Goal: Transaction & Acquisition: Register for event/course

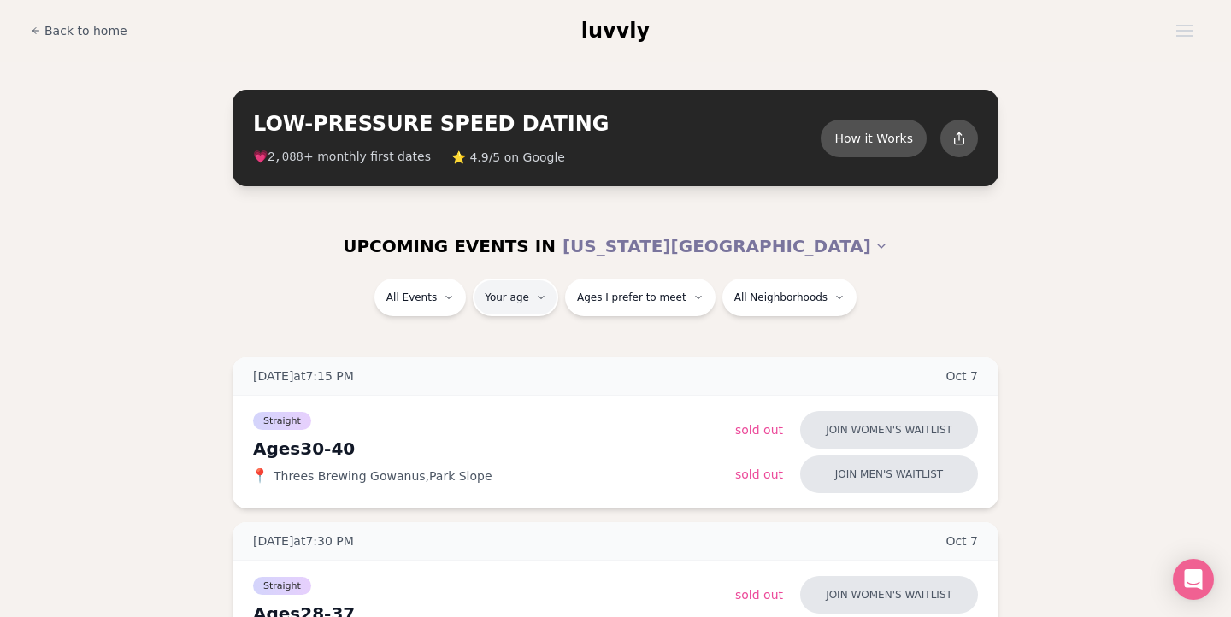
type input "**"
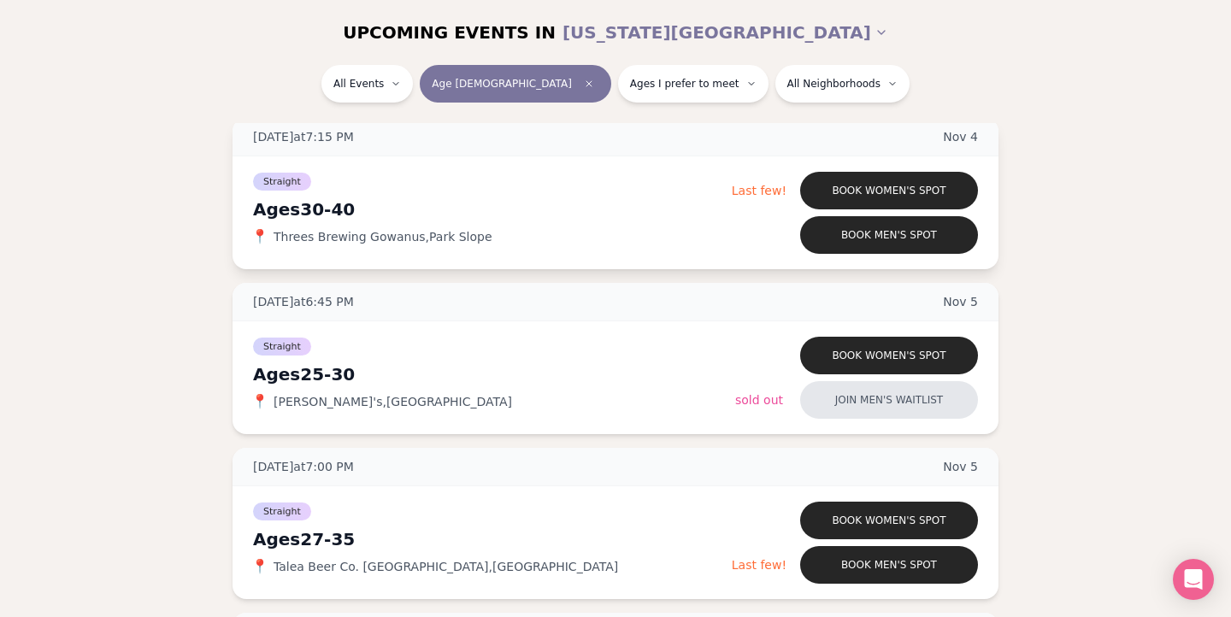
scroll to position [4200, 0]
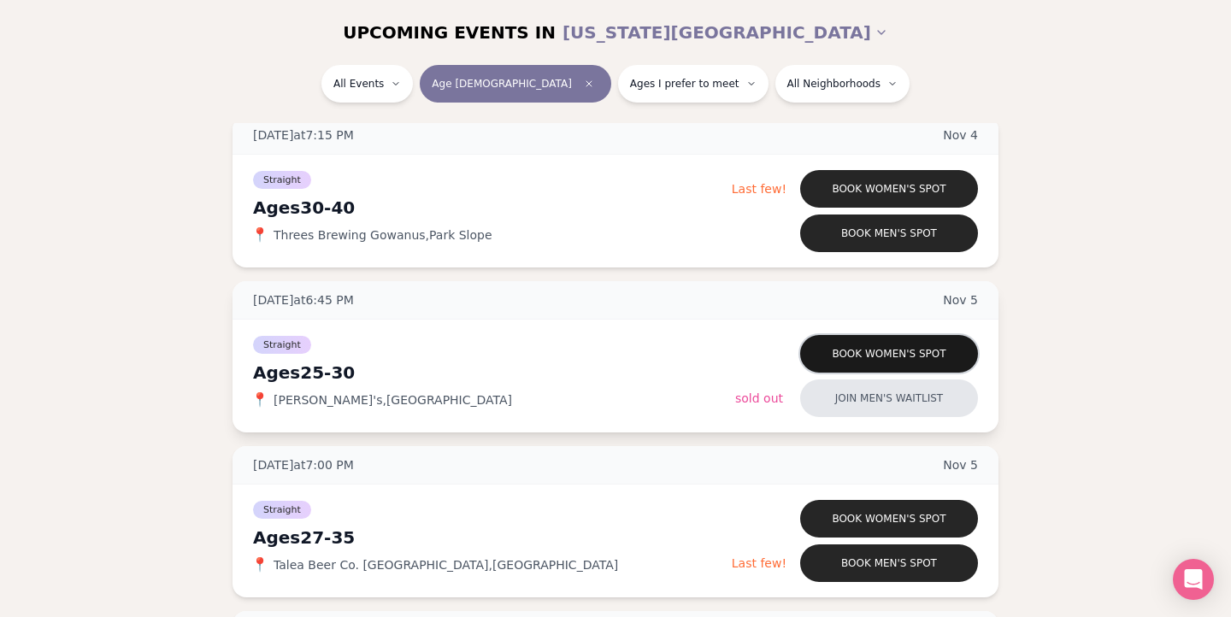
click at [838, 353] on button "Book women's spot" at bounding box center [889, 354] width 178 height 38
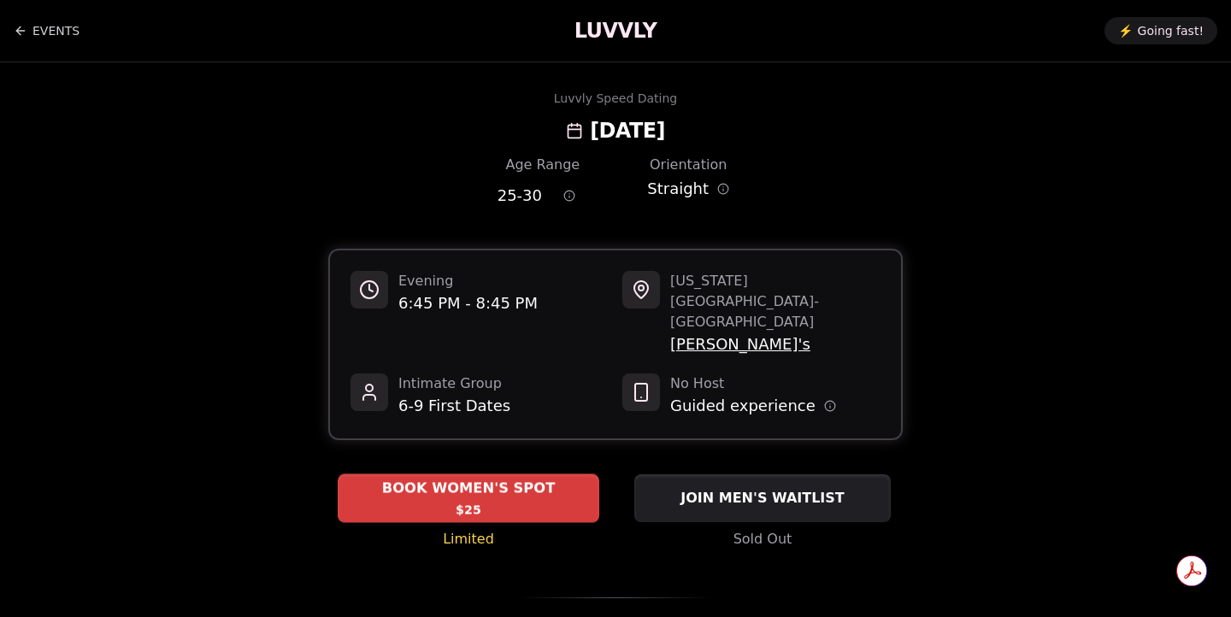
click at [486, 474] on div "BOOK WOMEN'S SPOT $25" at bounding box center [469, 497] width 262 height 47
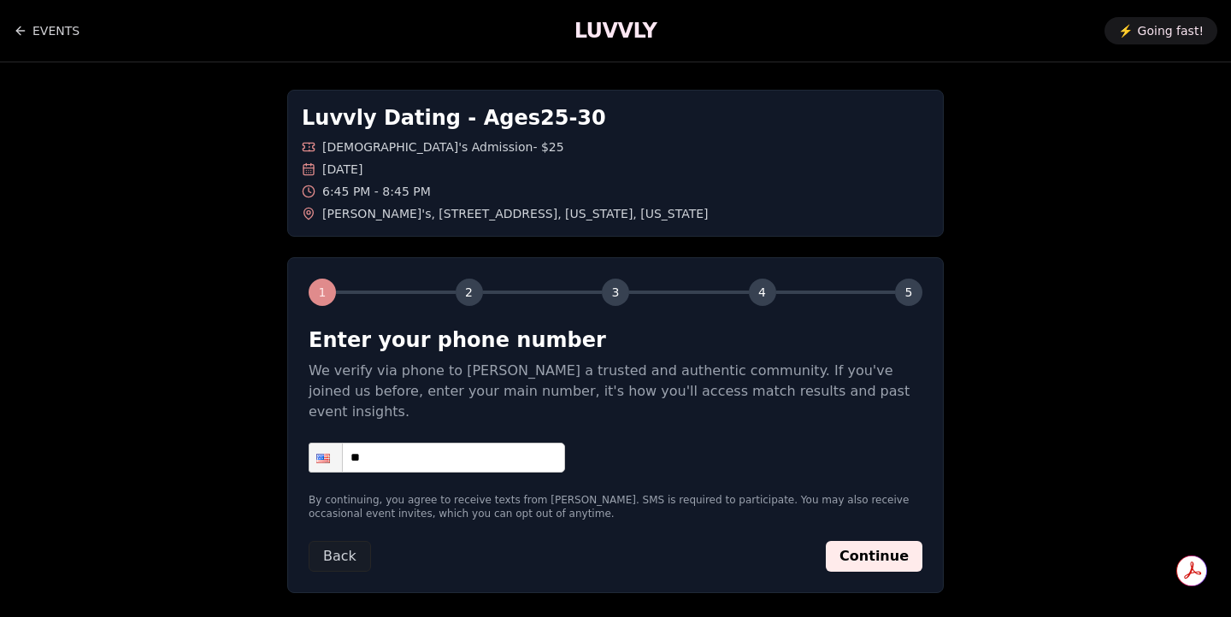
click at [454, 443] on input "**" at bounding box center [437, 458] width 256 height 30
type input "**********"
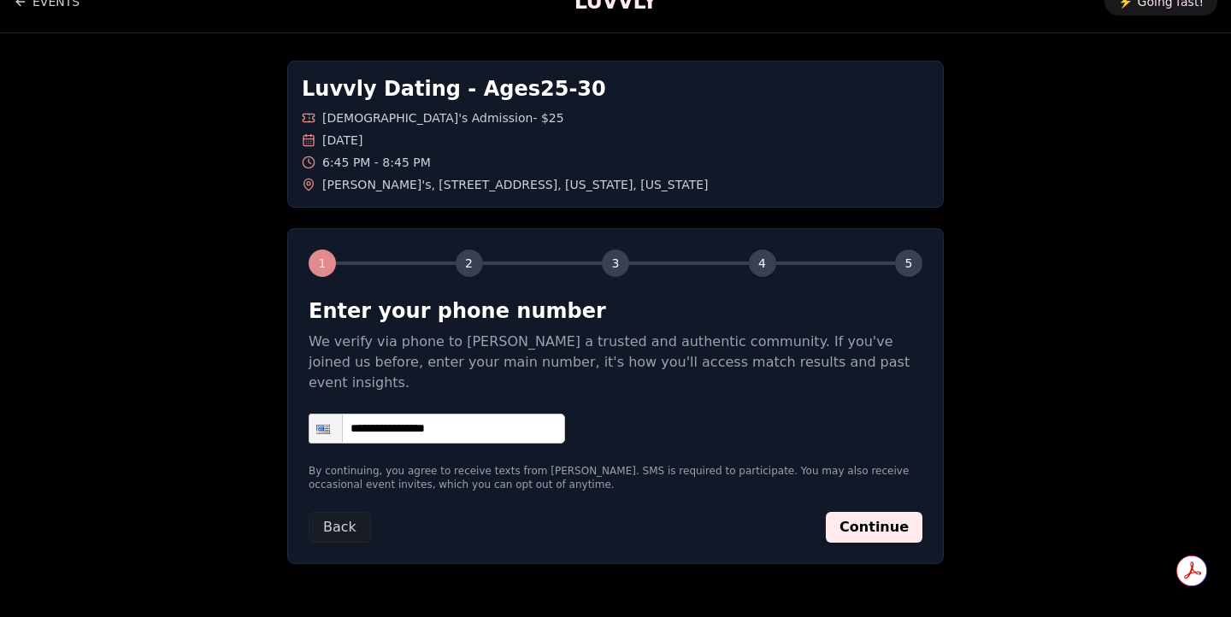
scroll to position [35, 0]
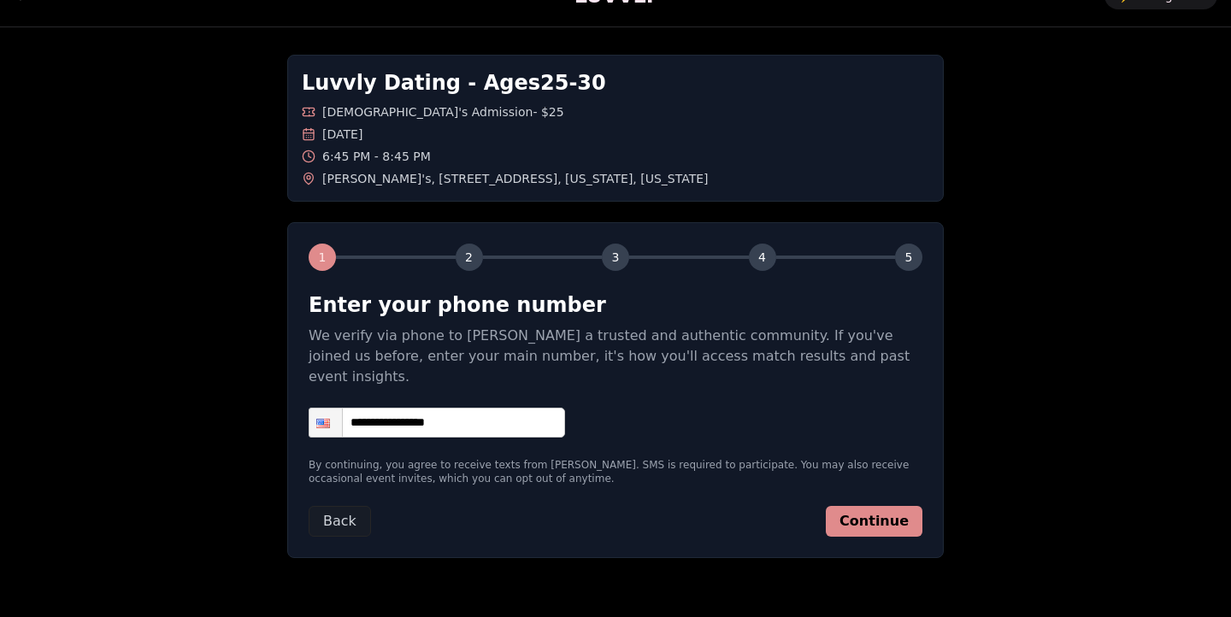
click at [848, 506] on button "Continue" at bounding box center [874, 521] width 97 height 31
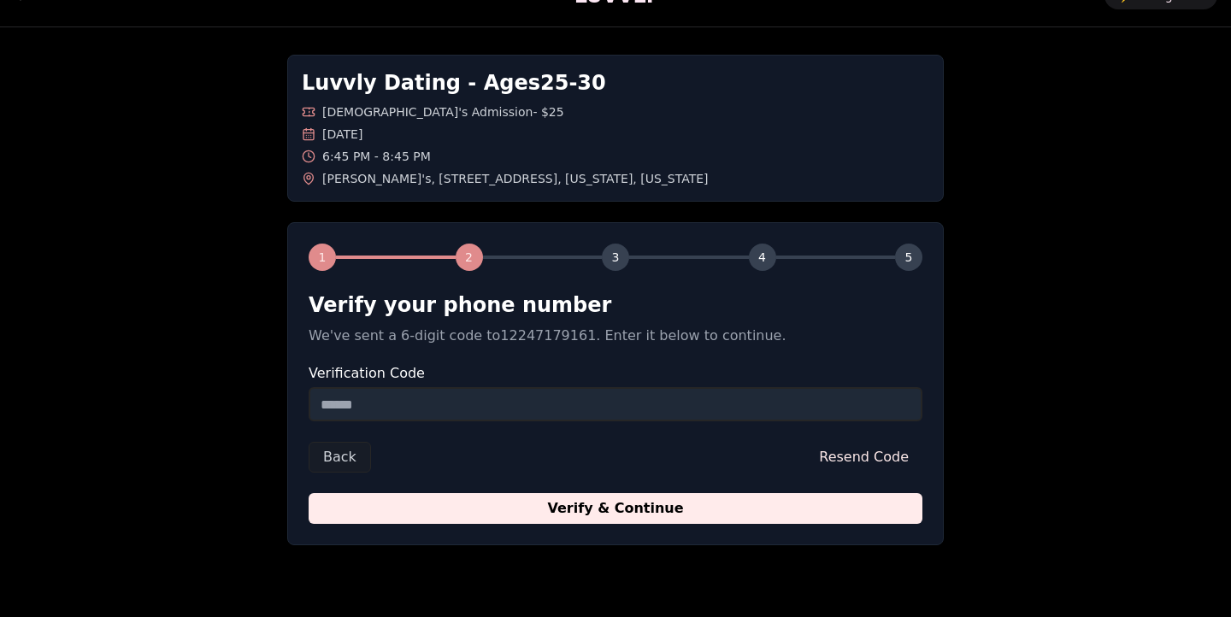
click at [546, 418] on input "Verification Code" at bounding box center [616, 404] width 614 height 34
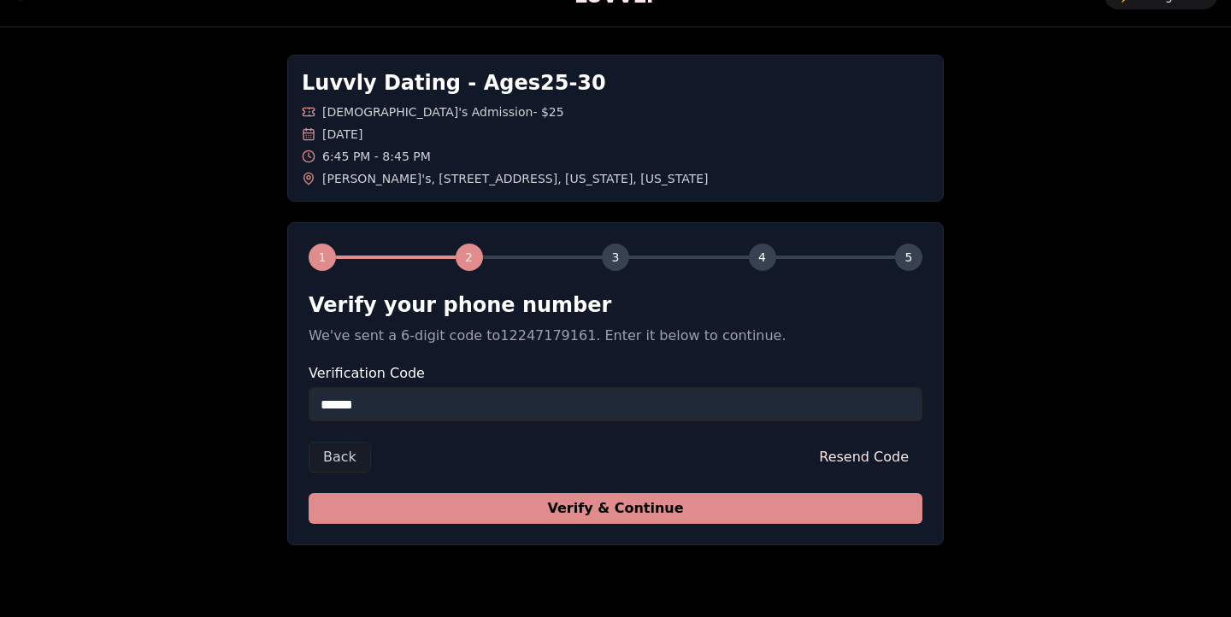
type input "******"
click at [803, 505] on button "Verify & Continue" at bounding box center [616, 508] width 614 height 31
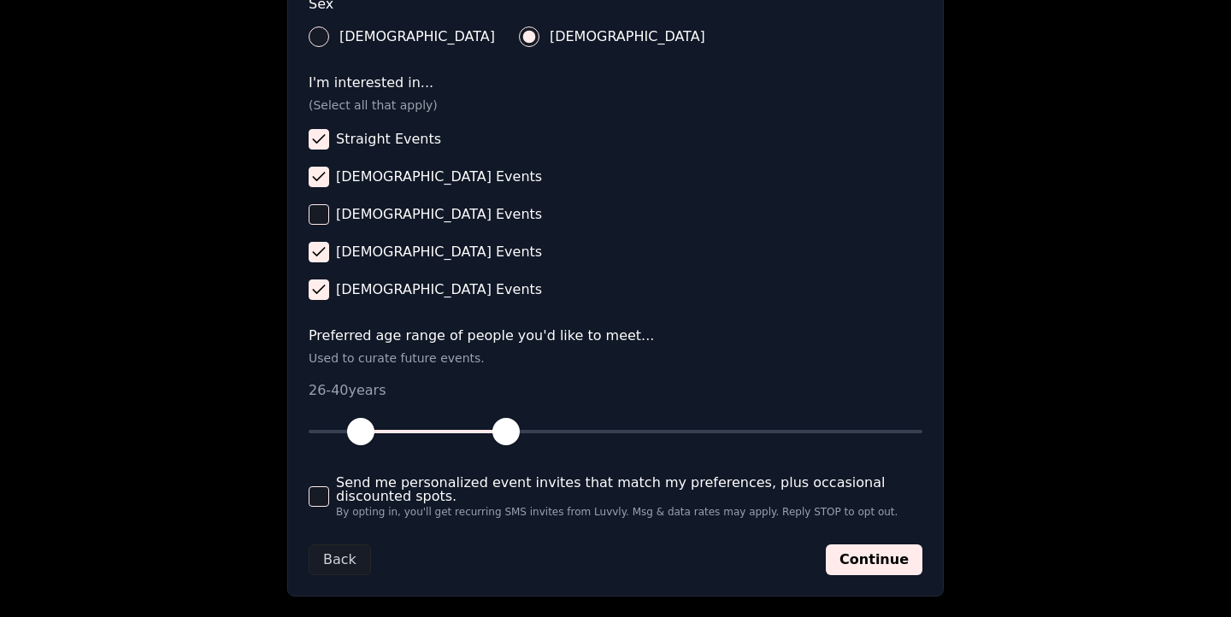
scroll to position [668, 0]
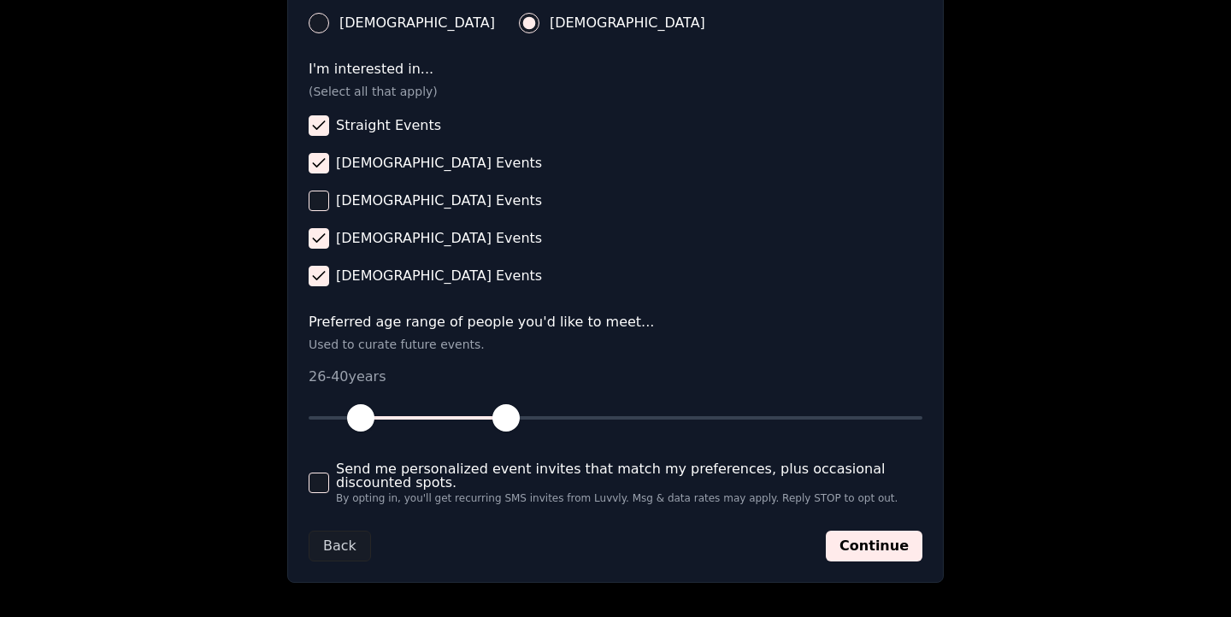
click at [555, 474] on span "Send me personalized event invites that match my preferences, plus occasional d…" at bounding box center [629, 475] width 586 height 27
click at [329, 474] on button "Send me personalized event invites that match my preferences, plus occasional d…" at bounding box center [319, 483] width 21 height 21
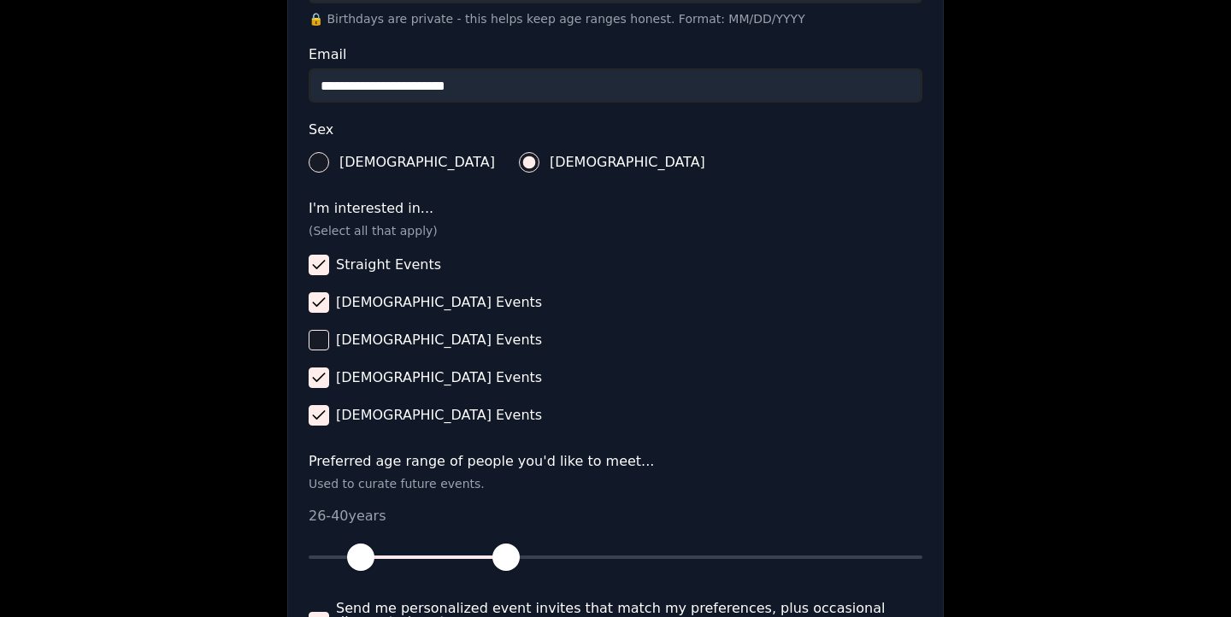
scroll to position [746, 0]
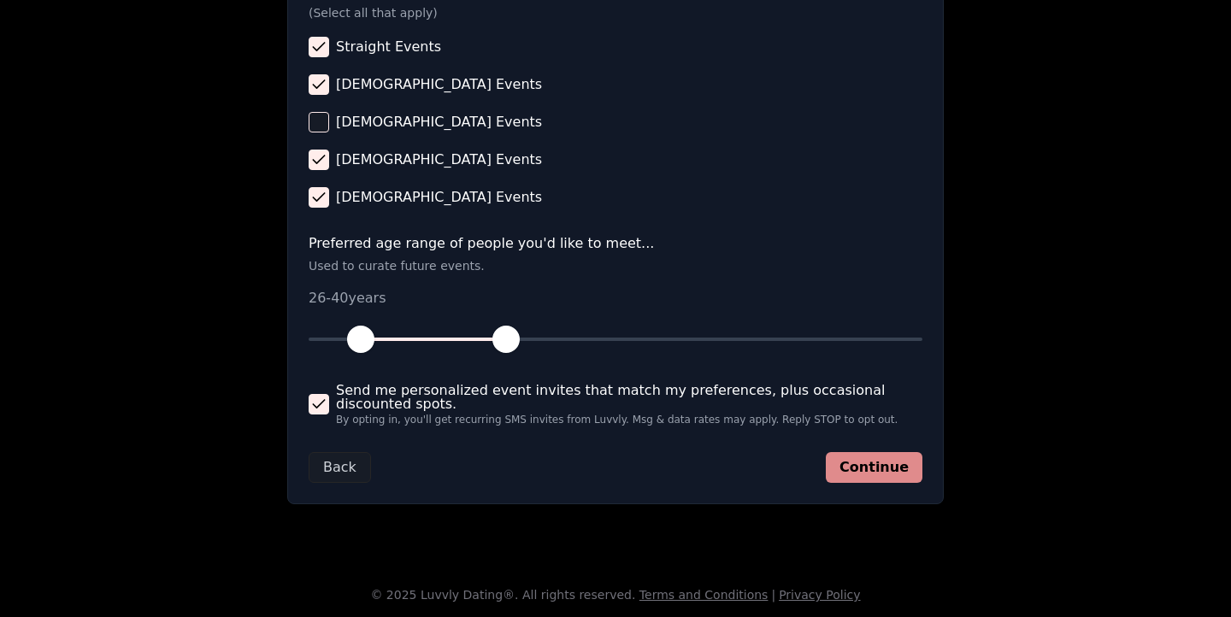
click at [866, 473] on button "Continue" at bounding box center [874, 467] width 97 height 31
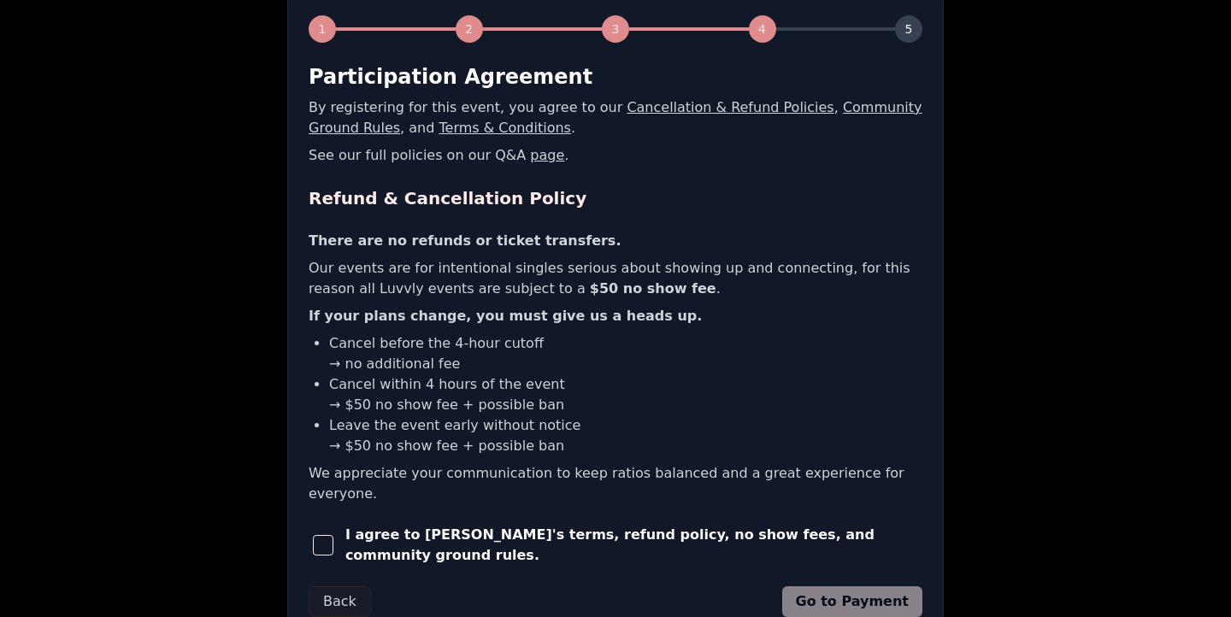
scroll to position [269, 0]
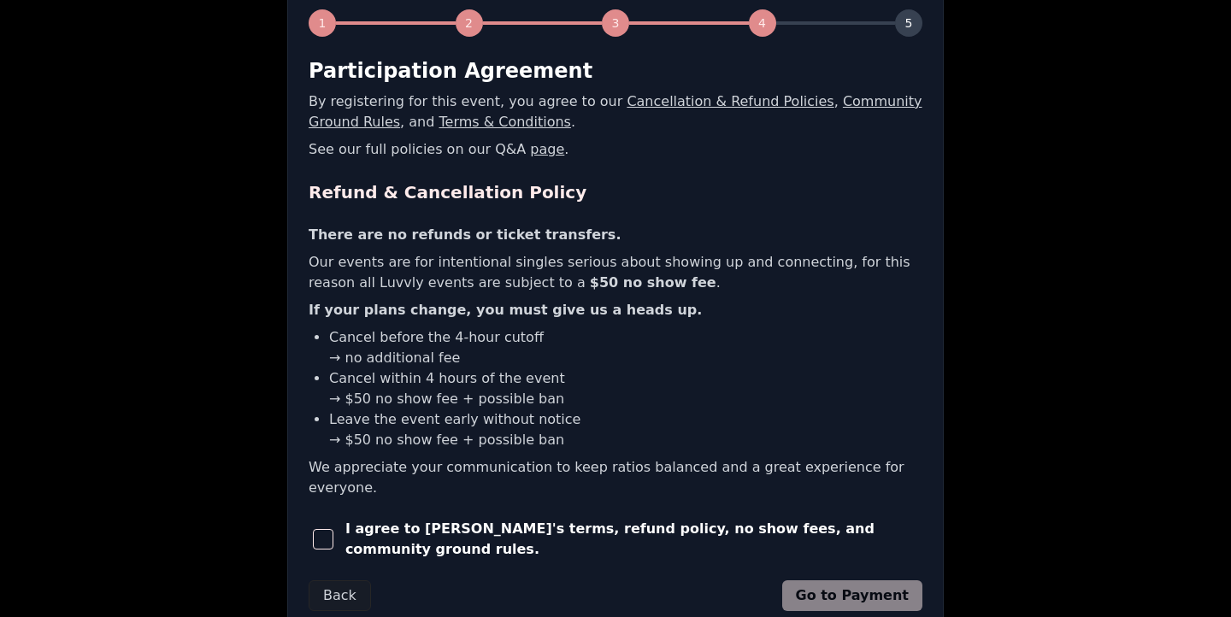
click at [331, 529] on span "button" at bounding box center [323, 539] width 21 height 21
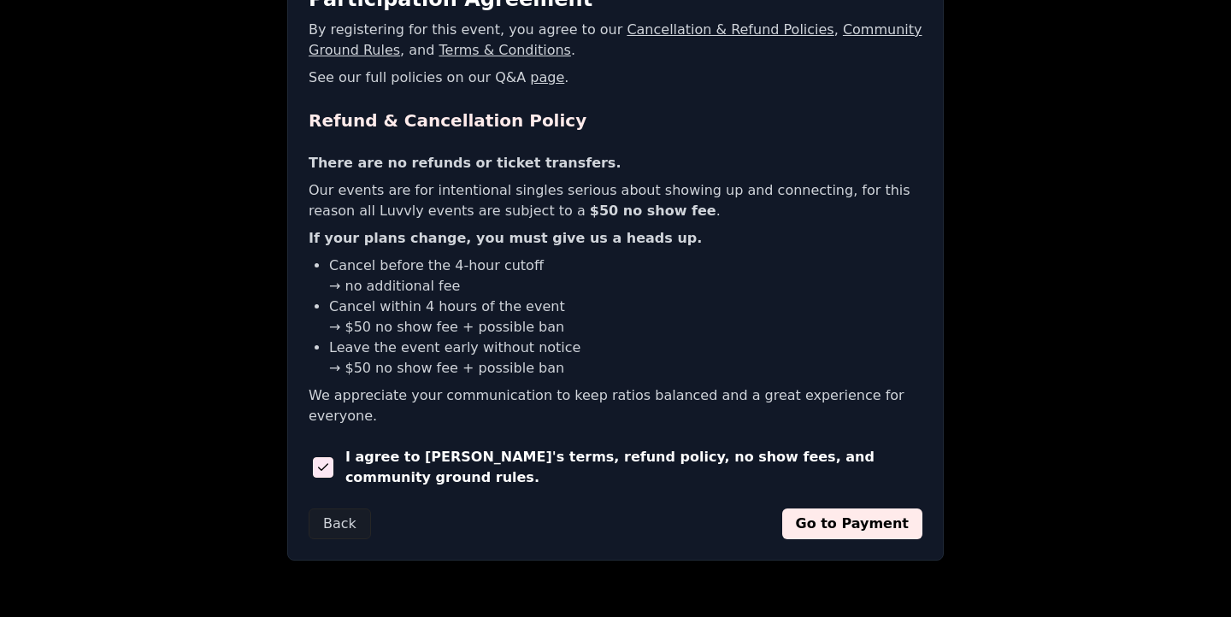
scroll to position [374, 0]
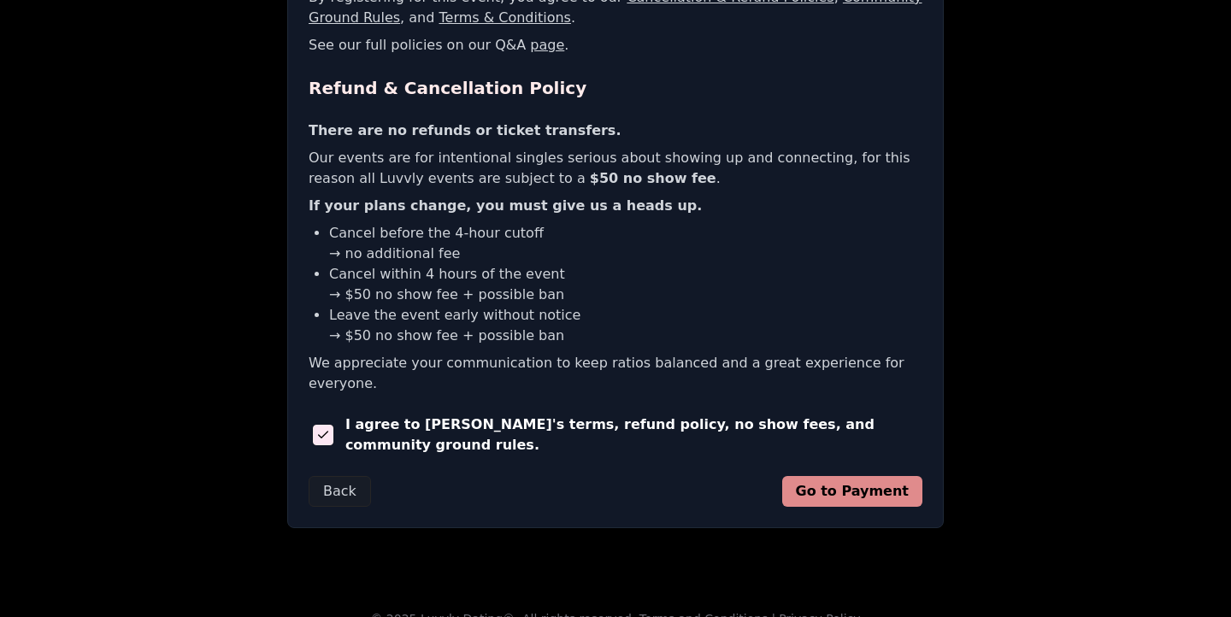
click at [839, 476] on button "Go to Payment" at bounding box center [852, 491] width 141 height 31
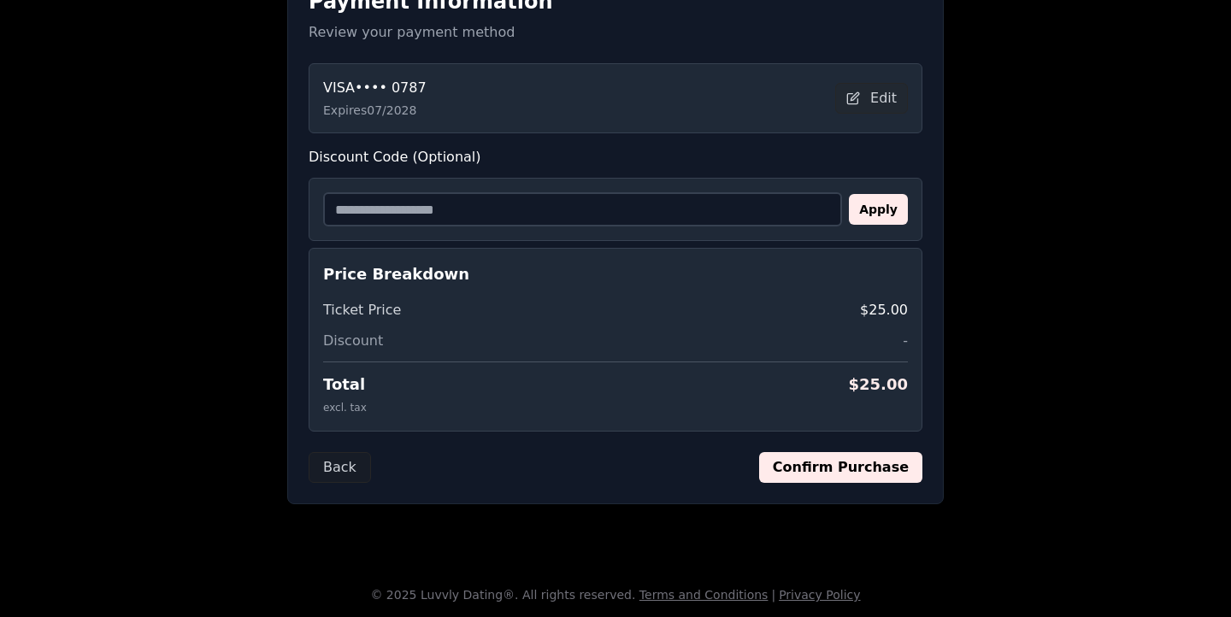
click at [843, 480] on button "Confirm Purchase" at bounding box center [840, 467] width 163 height 31
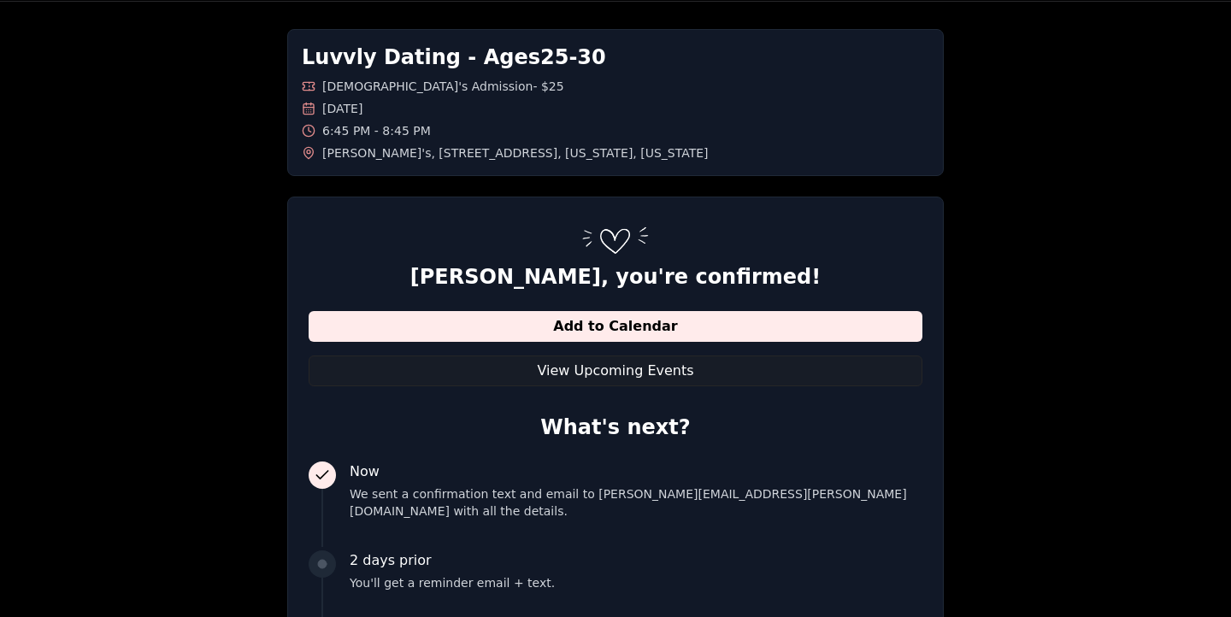
scroll to position [0, 0]
